Goal: Task Accomplishment & Management: Manage account settings

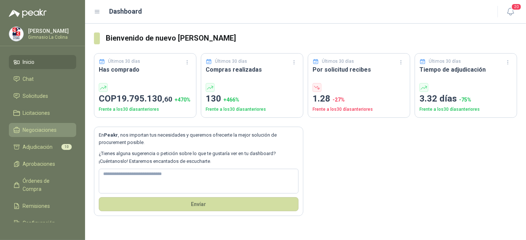
scroll to position [35, 0]
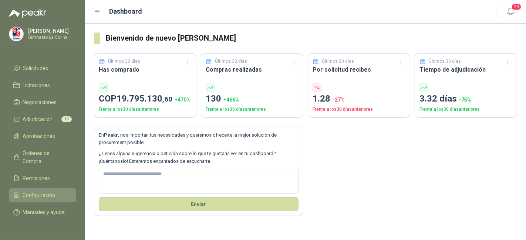
click at [47, 192] on span "Configuración" at bounding box center [39, 196] width 33 height 8
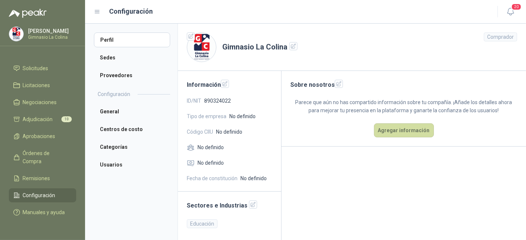
click at [47, 192] on span "Configuración" at bounding box center [39, 196] width 33 height 8
click at [123, 79] on li "Proveedores" at bounding box center [132, 75] width 76 height 15
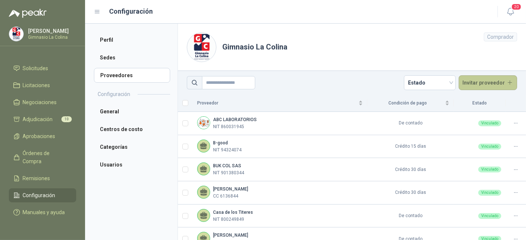
click at [484, 79] on button "Invitar proveedor" at bounding box center [487, 82] width 59 height 15
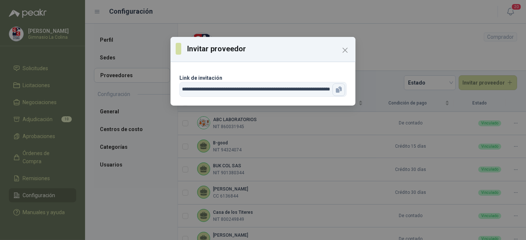
click at [340, 89] on icon "button" at bounding box center [340, 89] width 4 height 5
click at [344, 51] on icon "Close" at bounding box center [345, 50] width 4 height 4
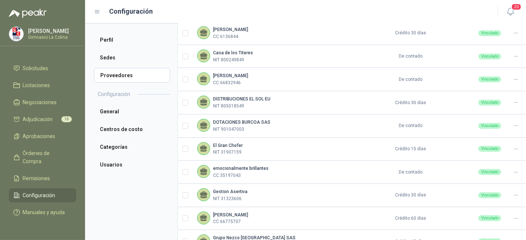
scroll to position [160, 0]
